Goal: Information Seeking & Learning: Learn about a topic

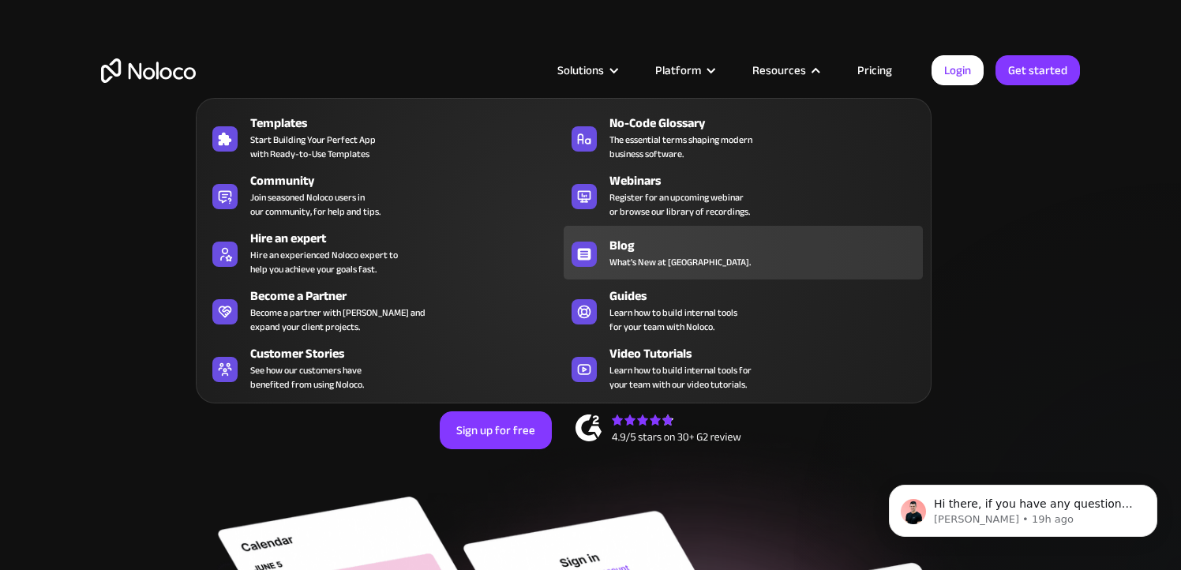
scroll to position [2, 0]
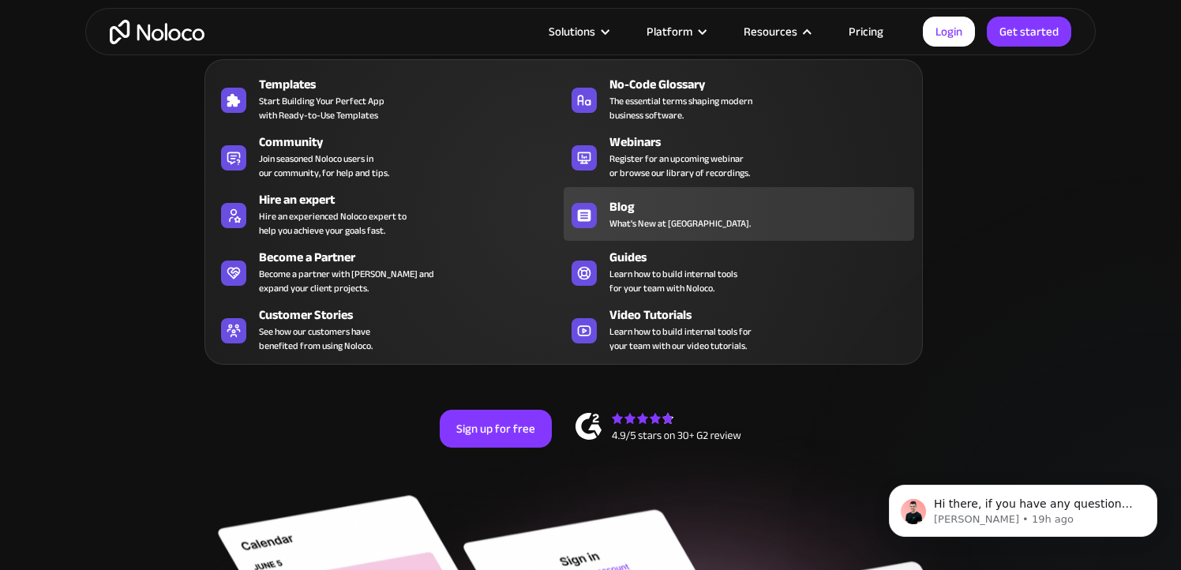
click at [650, 223] on span "What's New at [GEOGRAPHIC_DATA]." at bounding box center [680, 223] width 141 height 14
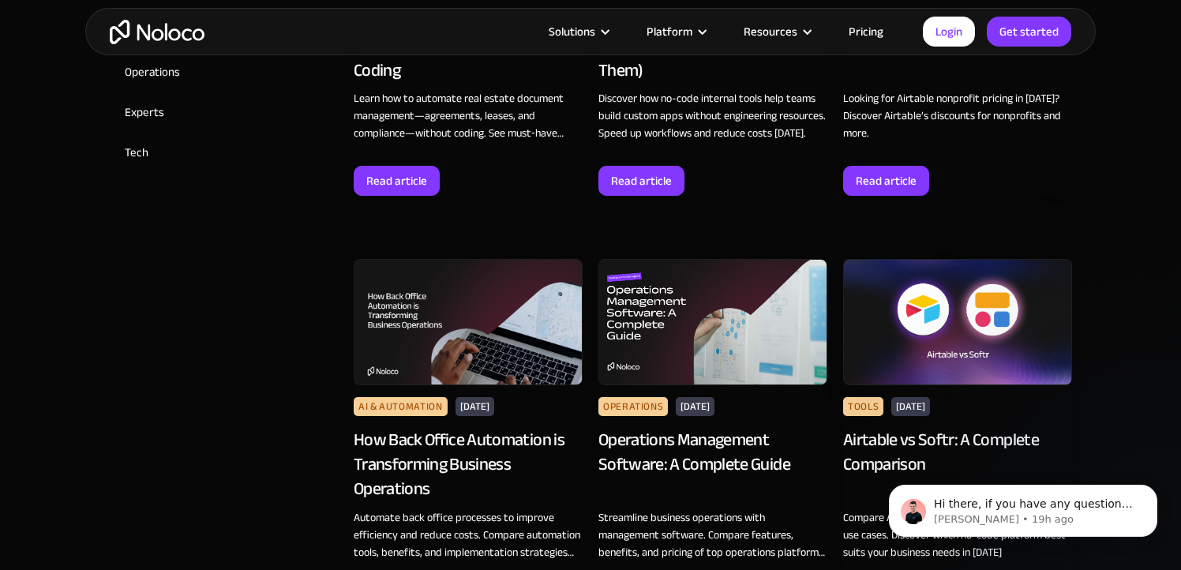
scroll to position [966, 0]
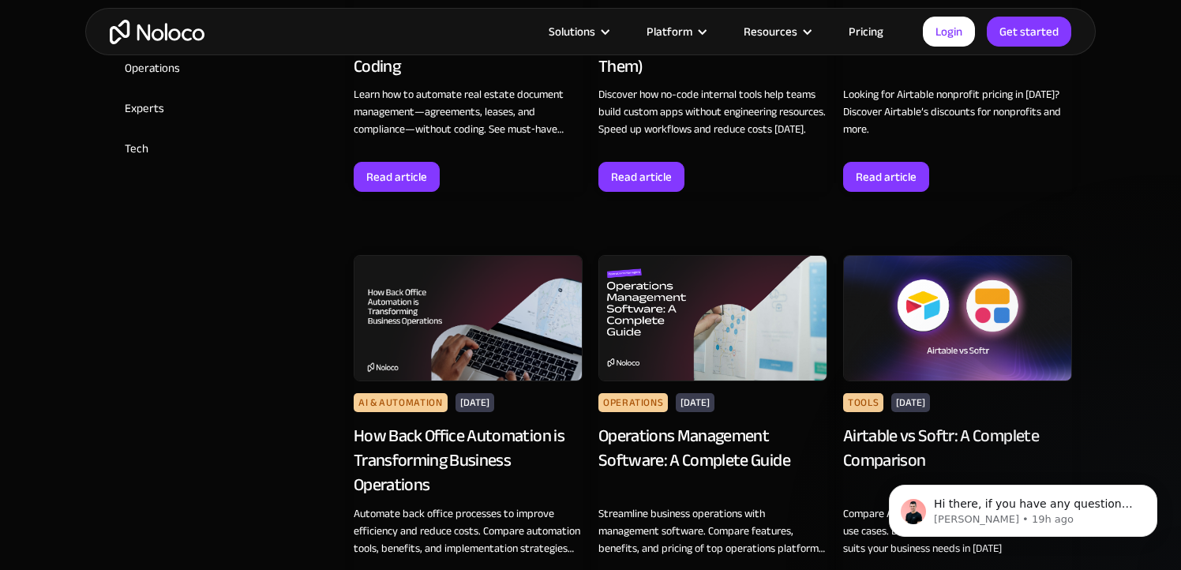
click at [493, 437] on div "How Back Office Automation is Transforming Business Operations" at bounding box center [468, 460] width 229 height 73
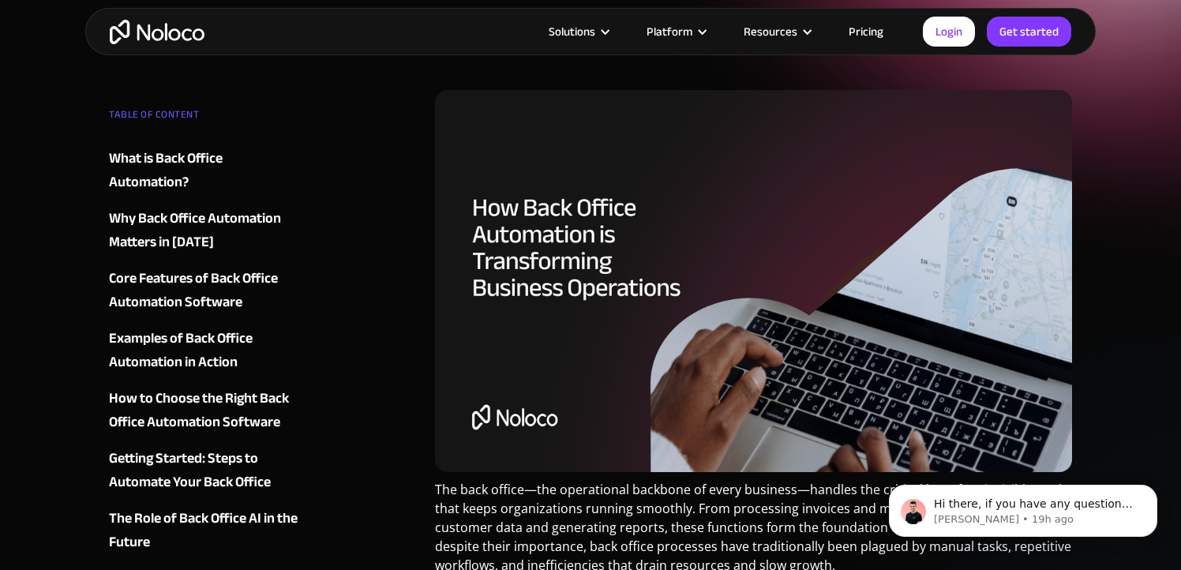
scroll to position [268, 0]
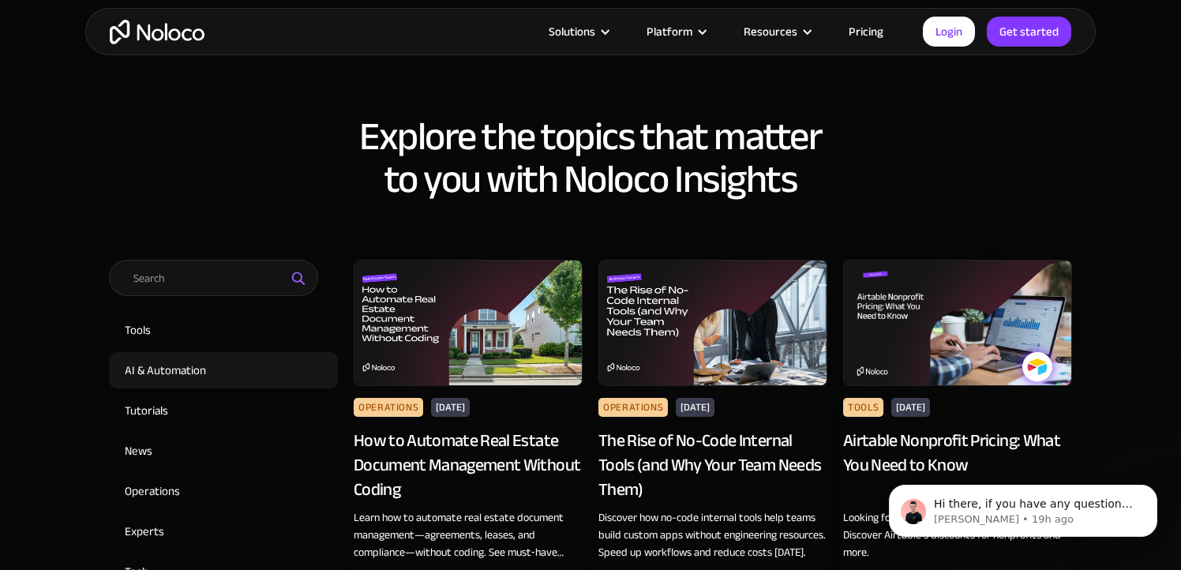
click at [174, 374] on input "AI & Automation" at bounding box center [223, 370] width 229 height 36
checkbox input "true"
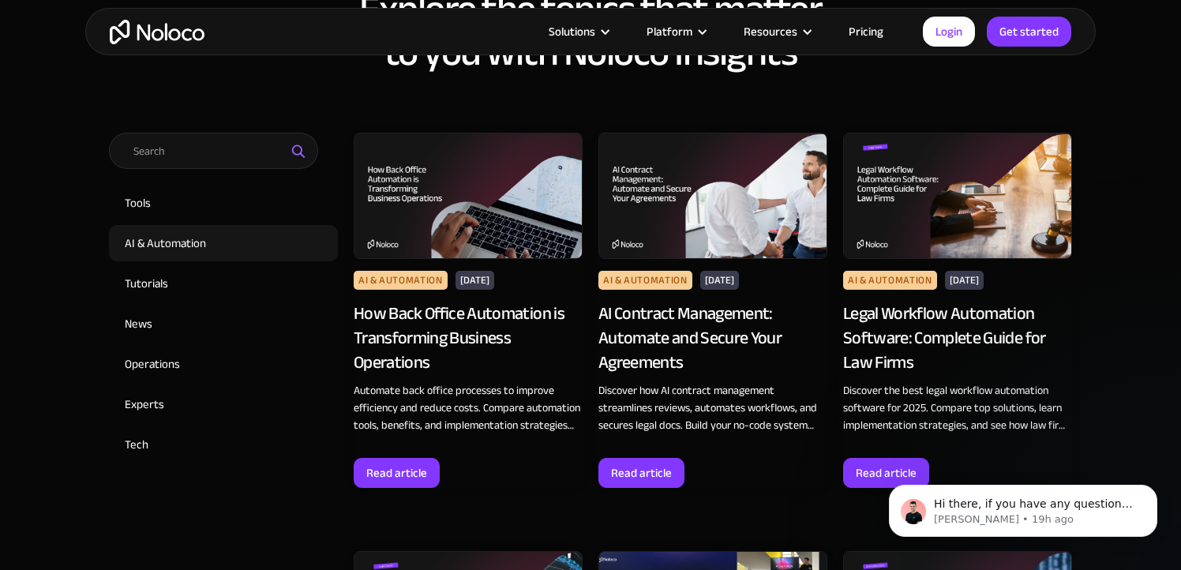
scroll to position [670, 0]
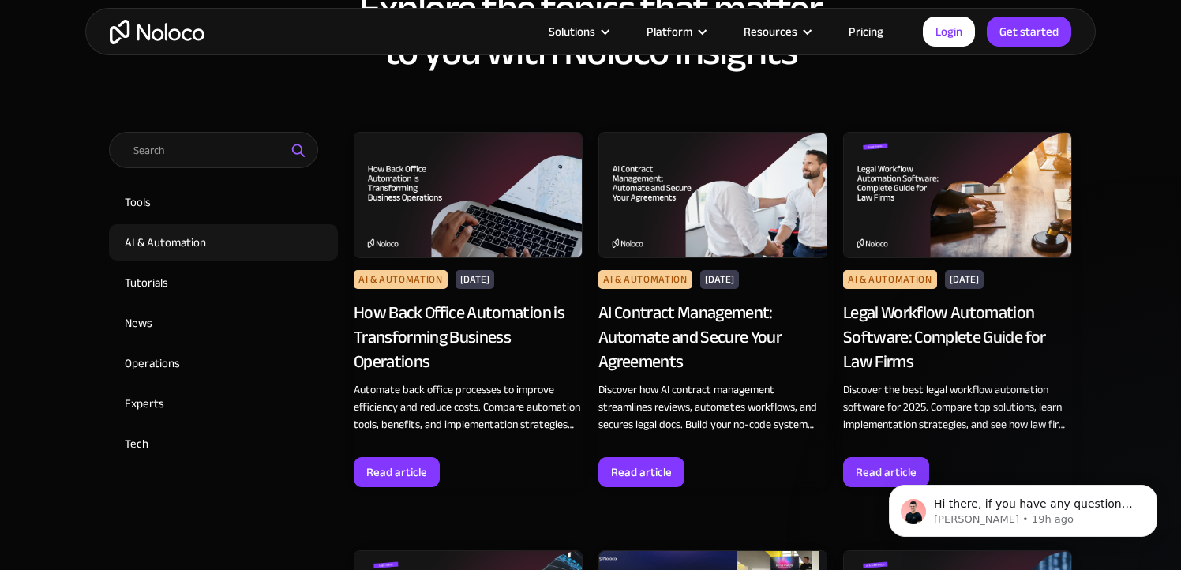
click at [433, 306] on div "How Back Office Automation is Transforming Business Operations" at bounding box center [468, 337] width 229 height 73
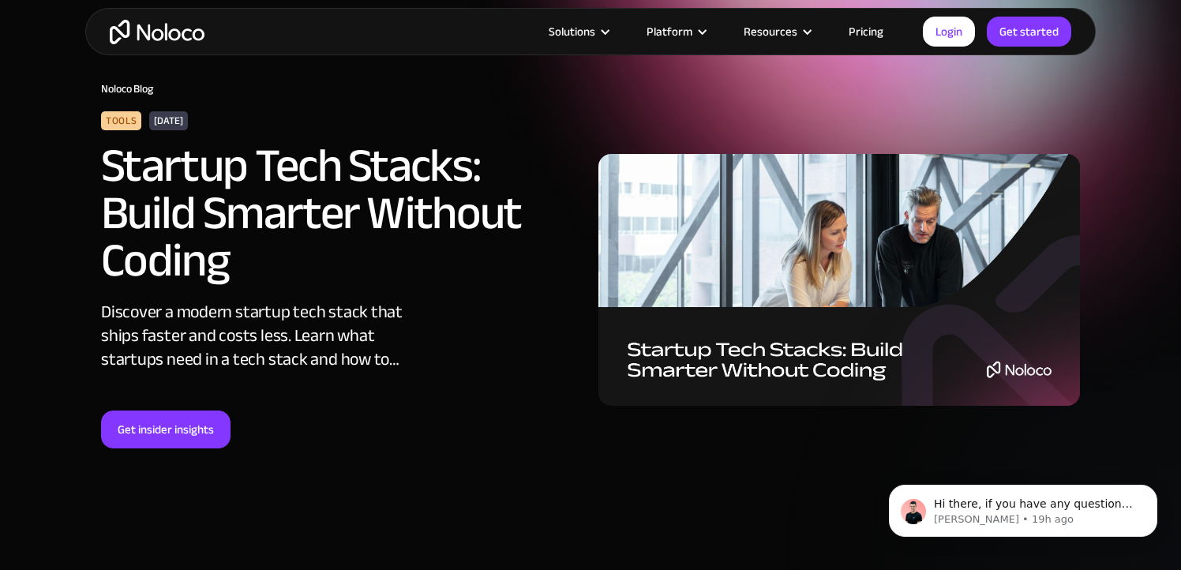
scroll to position [47, 0]
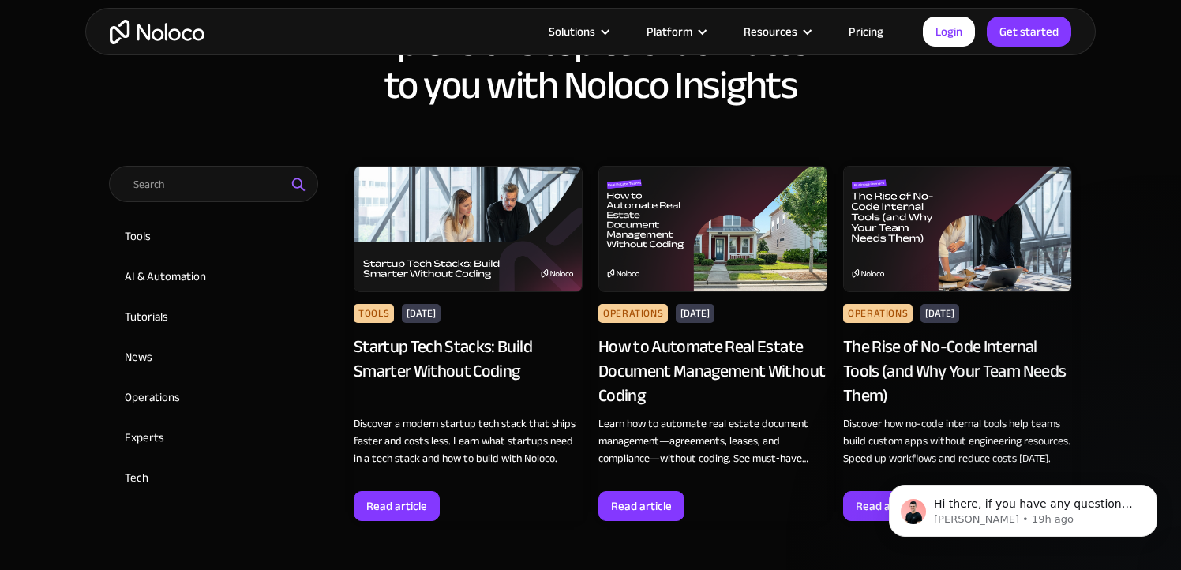
scroll to position [637, 0]
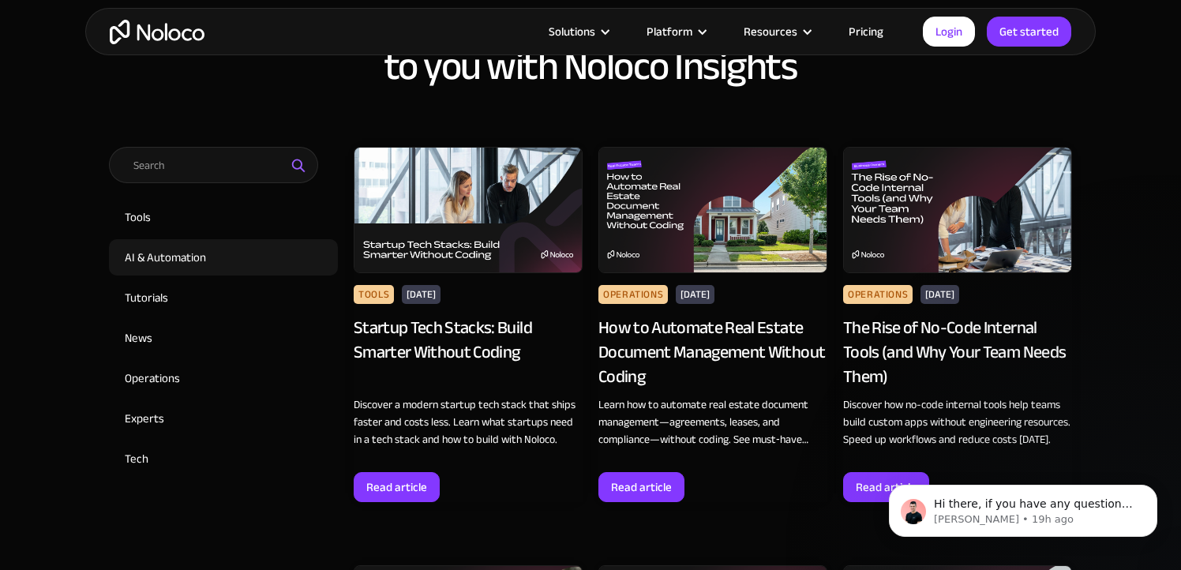
scroll to position [657, 0]
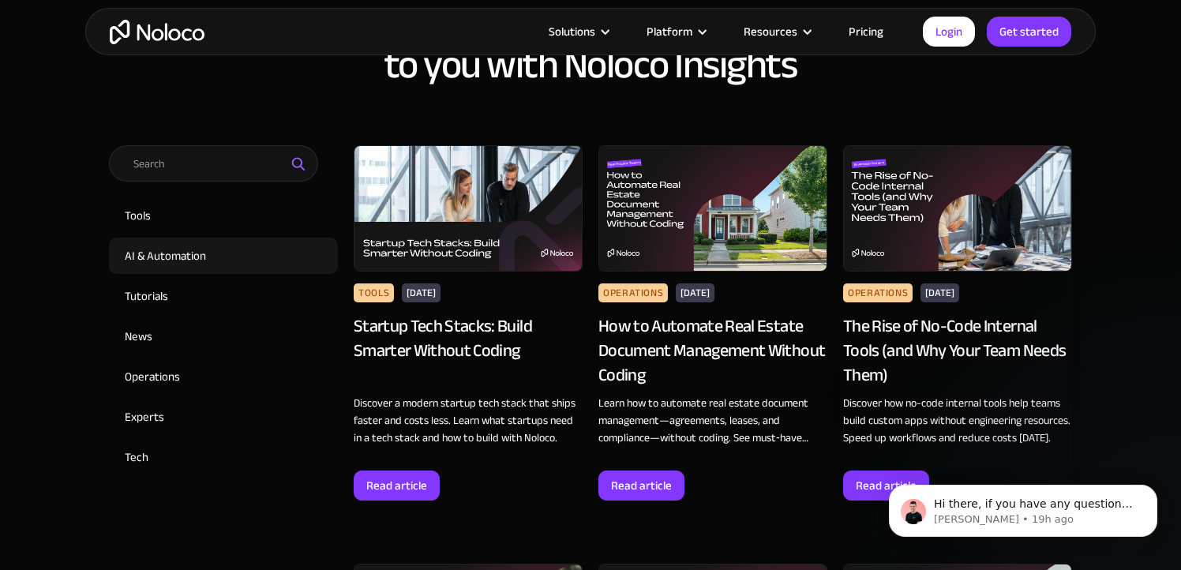
click at [171, 265] on input "AI & Automation" at bounding box center [223, 256] width 229 height 36
checkbox input "true"
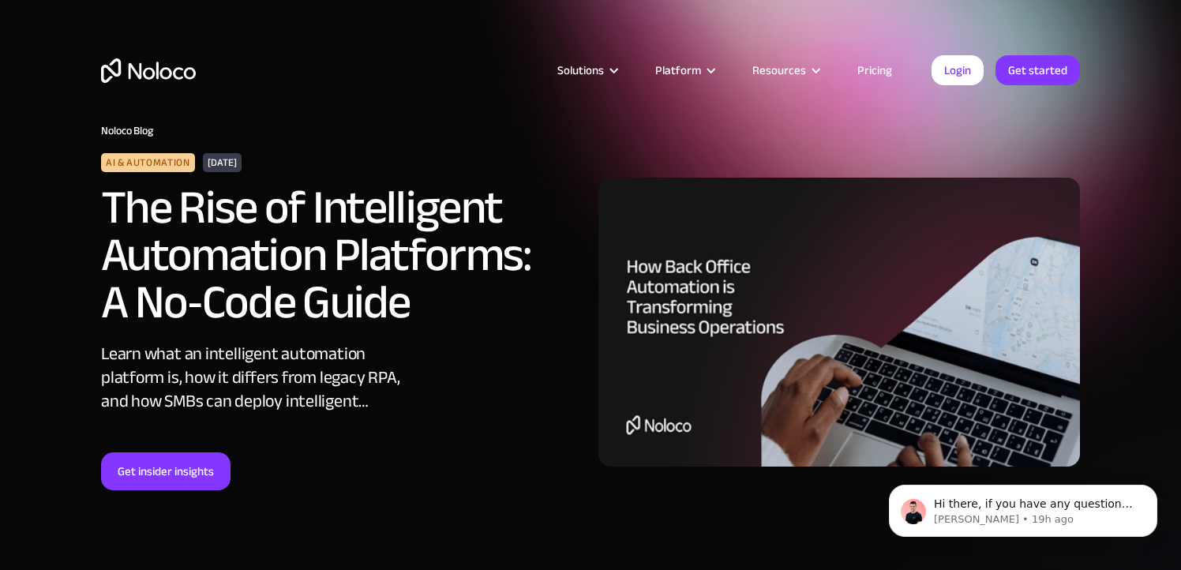
scroll to position [0, 0]
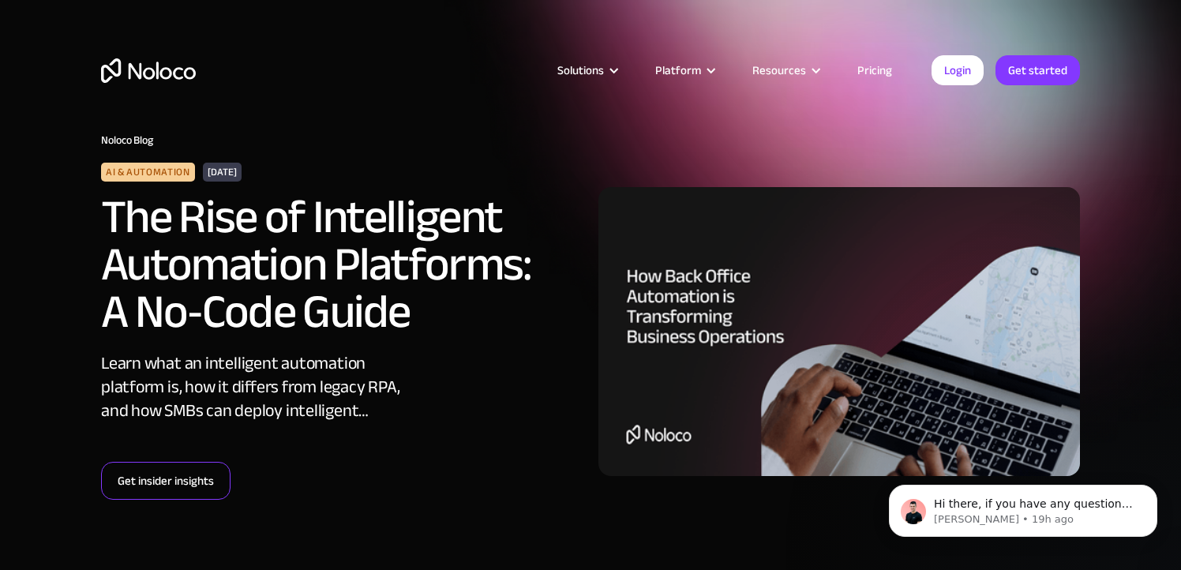
click at [185, 473] on link "Get insider insights" at bounding box center [165, 481] width 129 height 38
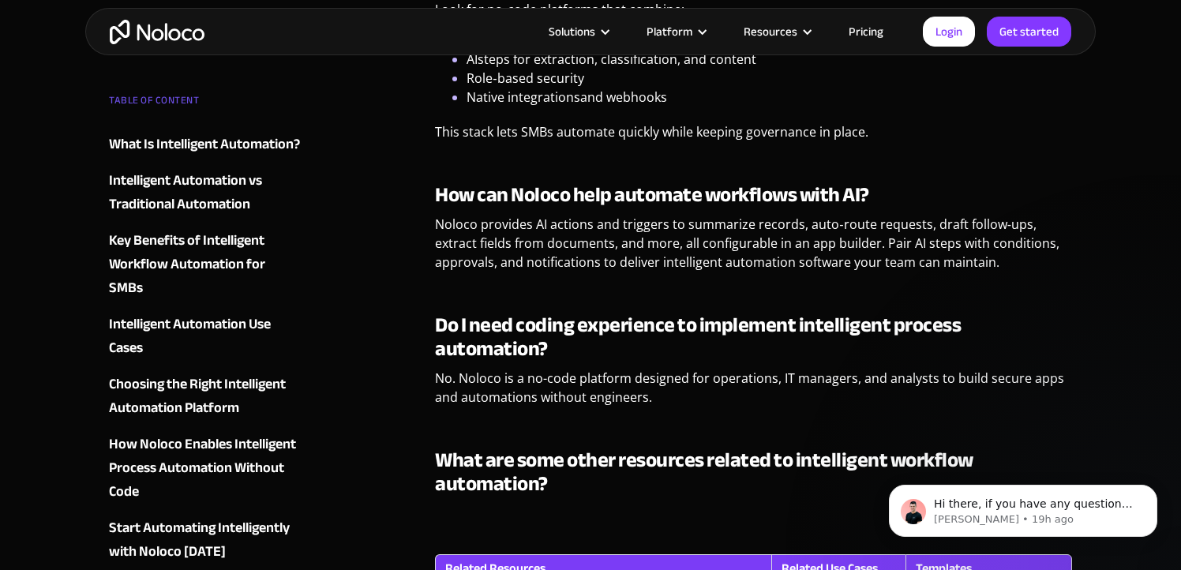
scroll to position [4137, 0]
